Goal: Transaction & Acquisition: Obtain resource

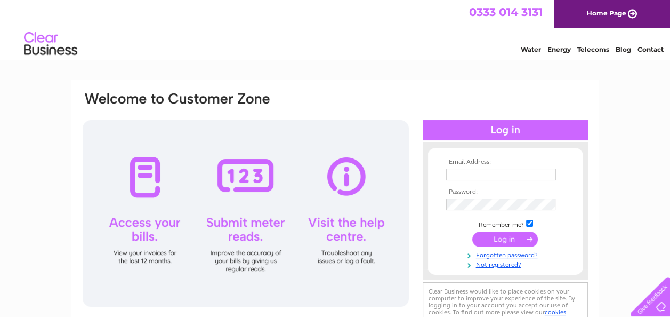
type input "[PERSON_NAME][EMAIL_ADDRESS][DOMAIN_NAME]"
click at [512, 240] on input "submit" at bounding box center [505, 238] width 66 height 15
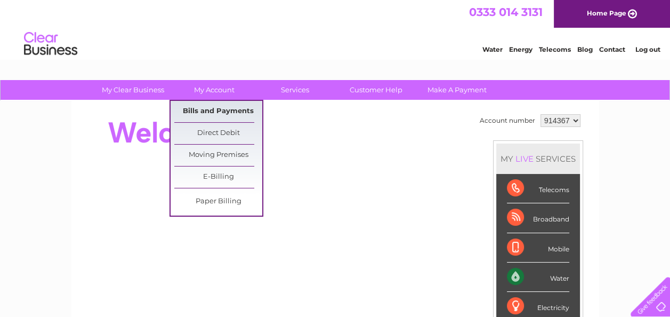
click at [207, 110] on link "Bills and Payments" at bounding box center [218, 111] width 88 height 21
click at [206, 110] on link "Bills and Payments" at bounding box center [218, 111] width 88 height 21
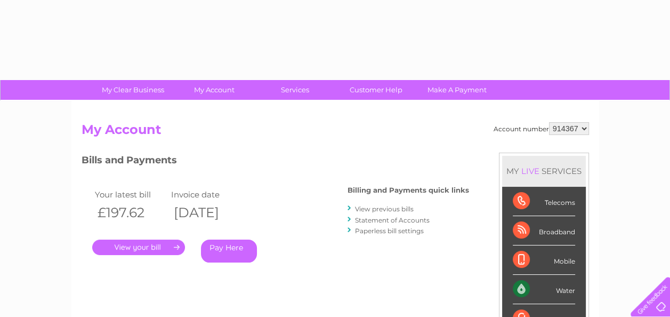
click at [149, 248] on link "." at bounding box center [138, 246] width 93 height 15
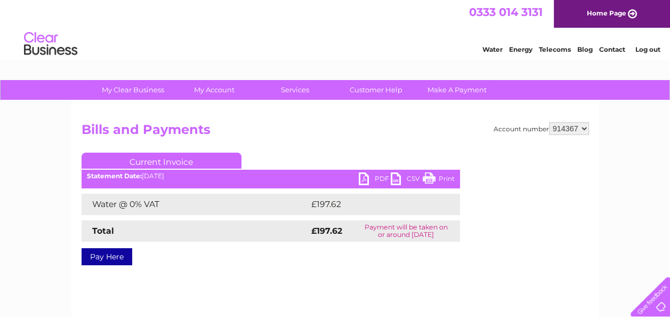
click at [364, 178] on link "PDF" at bounding box center [375, 179] width 32 height 15
click at [363, 178] on link "PDF" at bounding box center [375, 179] width 32 height 15
